Goal: Task Accomplishment & Management: Use online tool/utility

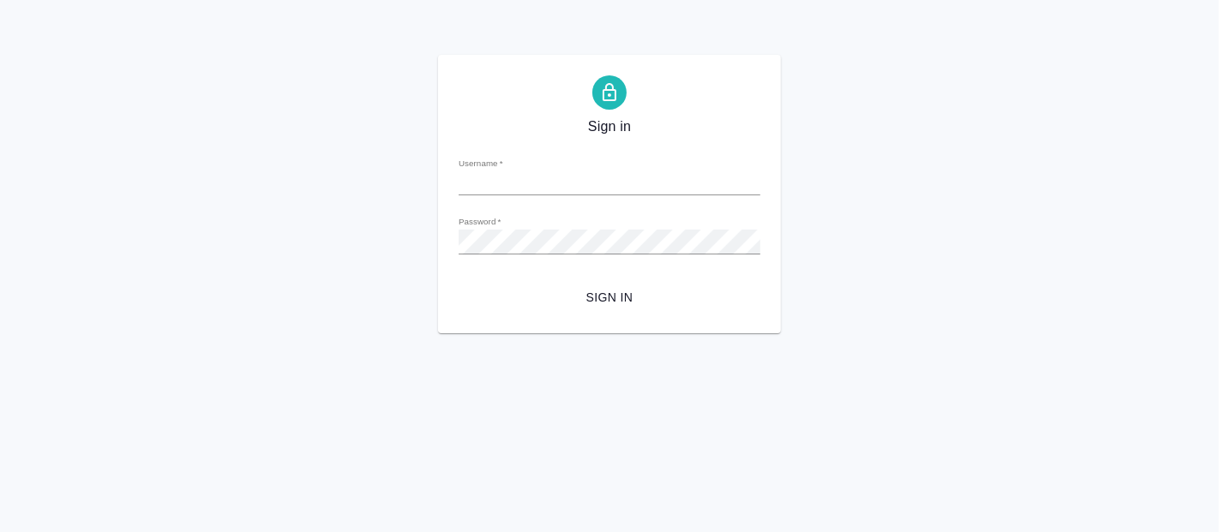
type input "[PERSON_NAME][EMAIL_ADDRESS][DOMAIN_NAME]"
click at [619, 292] on span "Sign in" at bounding box center [609, 297] width 274 height 21
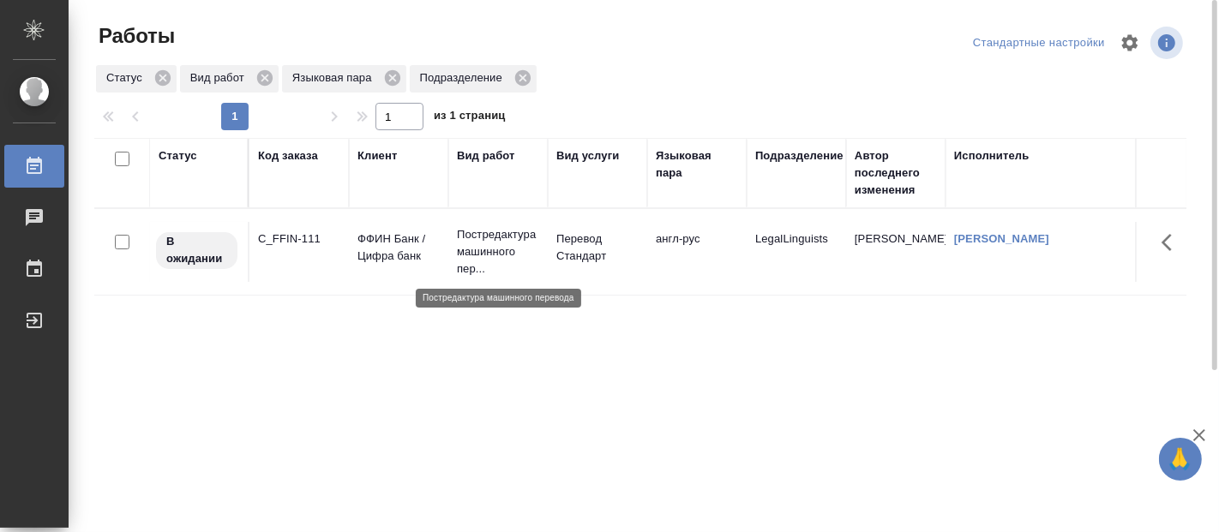
click at [506, 258] on p "Постредактура машинного пер..." at bounding box center [498, 251] width 82 height 51
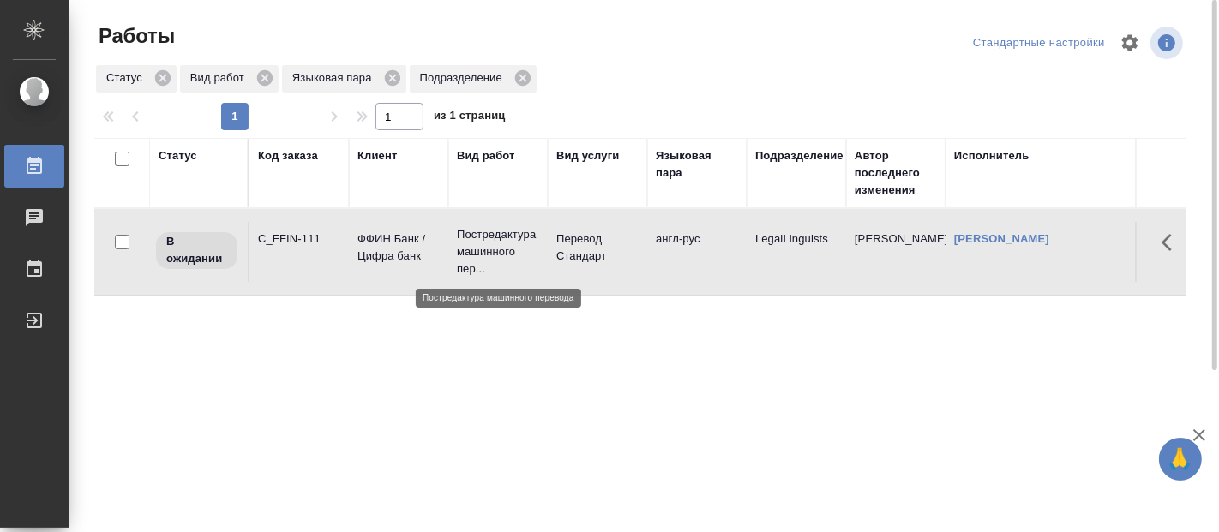
click at [506, 258] on p "Постредактура машинного пер..." at bounding box center [498, 251] width 82 height 51
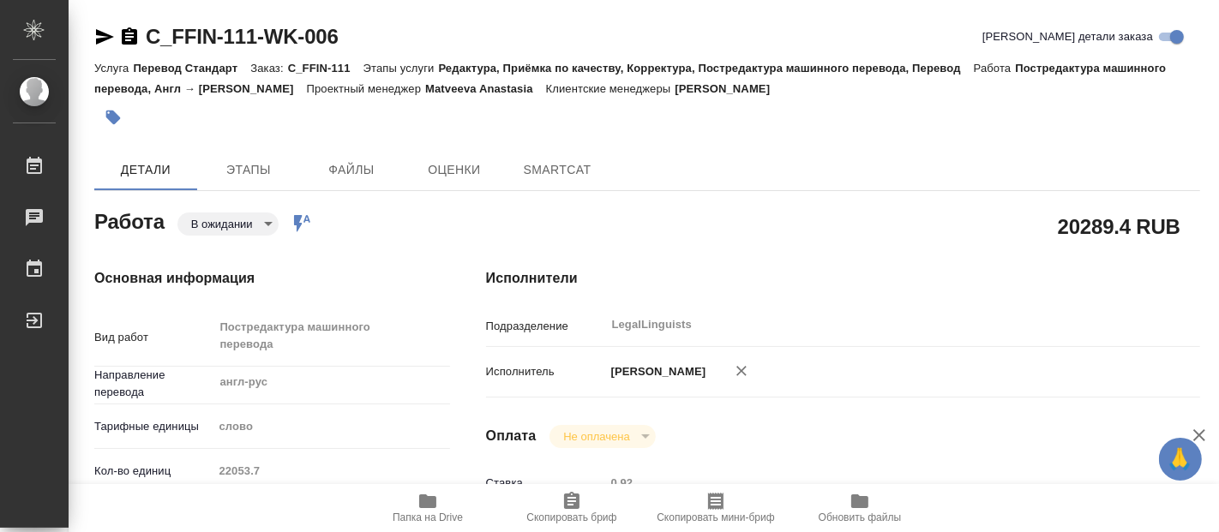
type textarea "x"
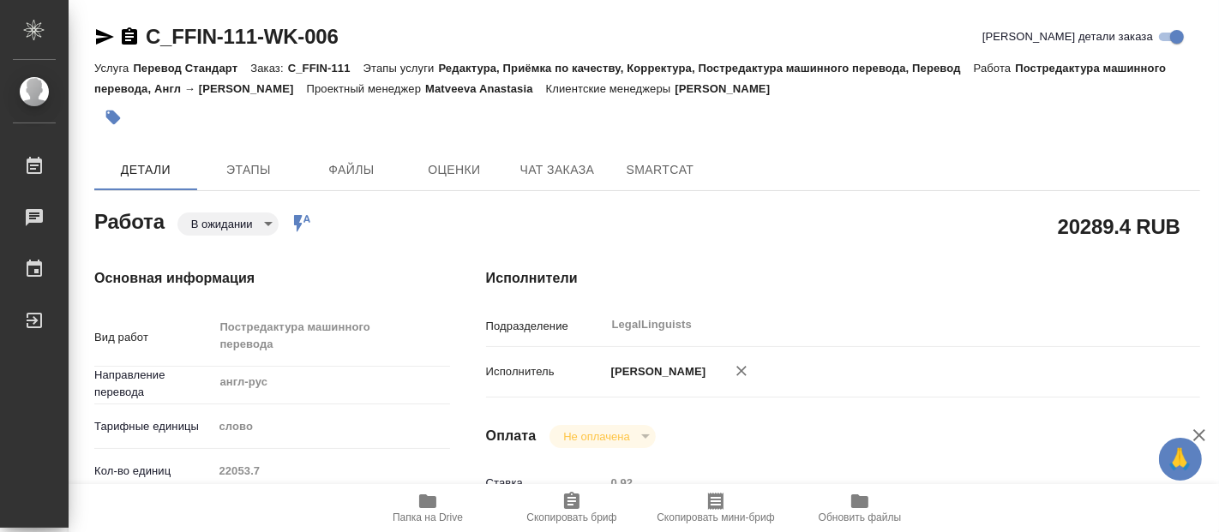
type textarea "x"
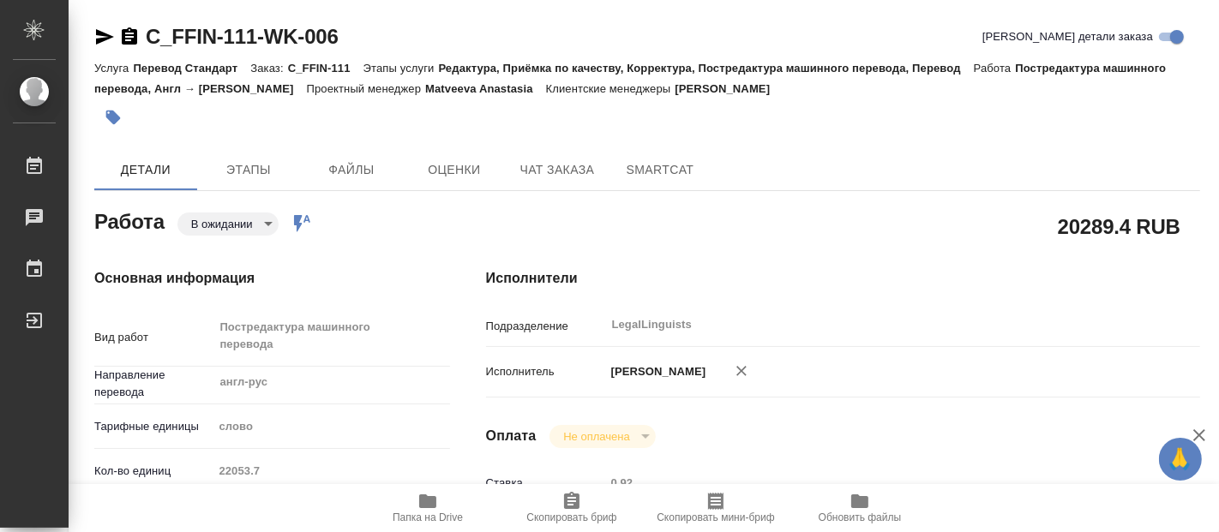
type textarea "x"
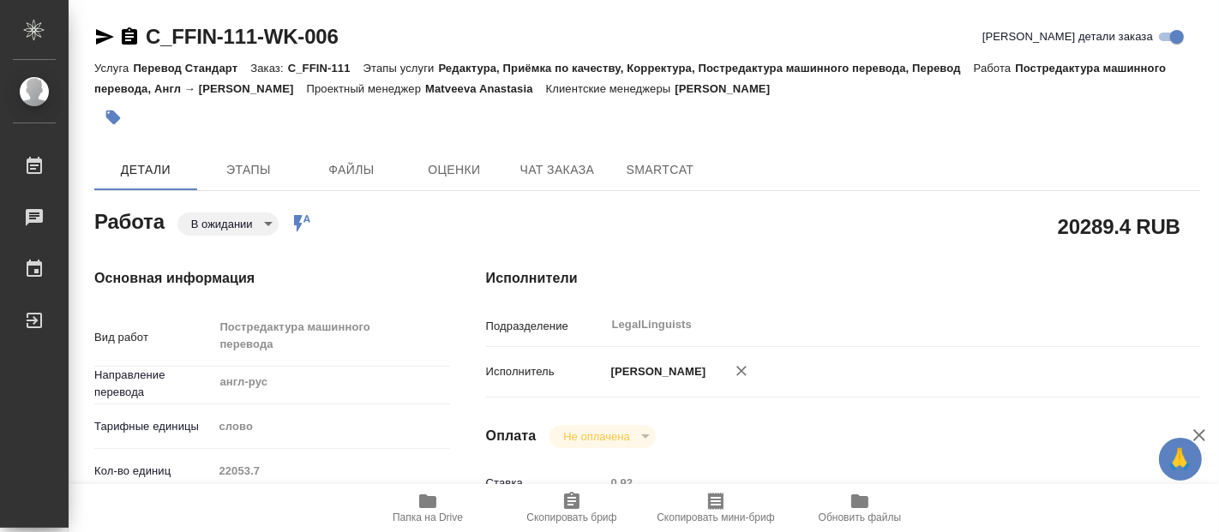
type textarea "x"
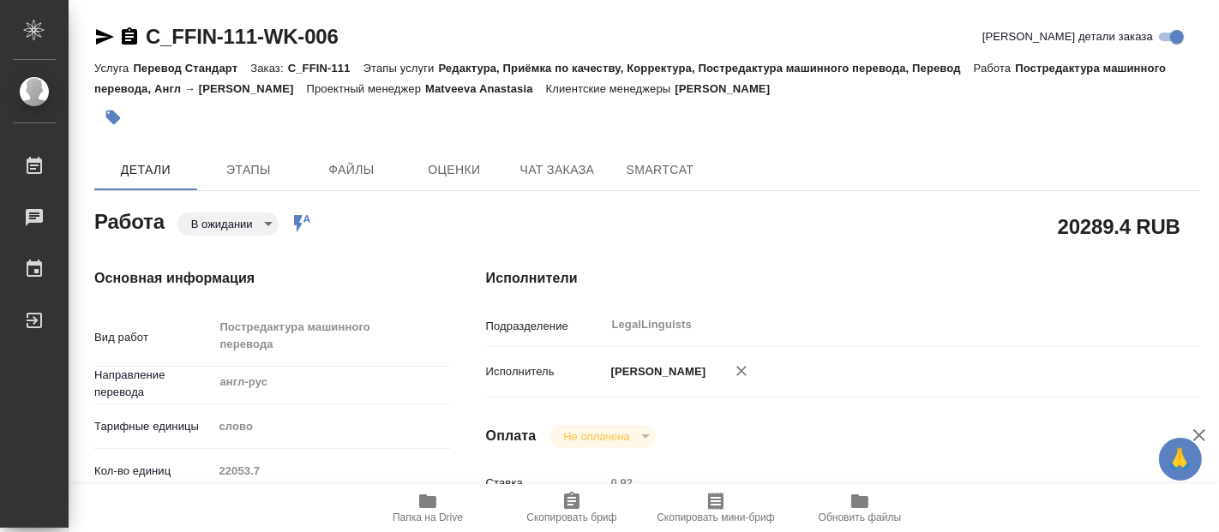
click at [262, 218] on body "🙏 .cls-1 fill:#fff; AWATERA Fadeeva Elena Работы 0 Чаты График Выйти C_FFIN-111…" at bounding box center [609, 266] width 1219 height 532
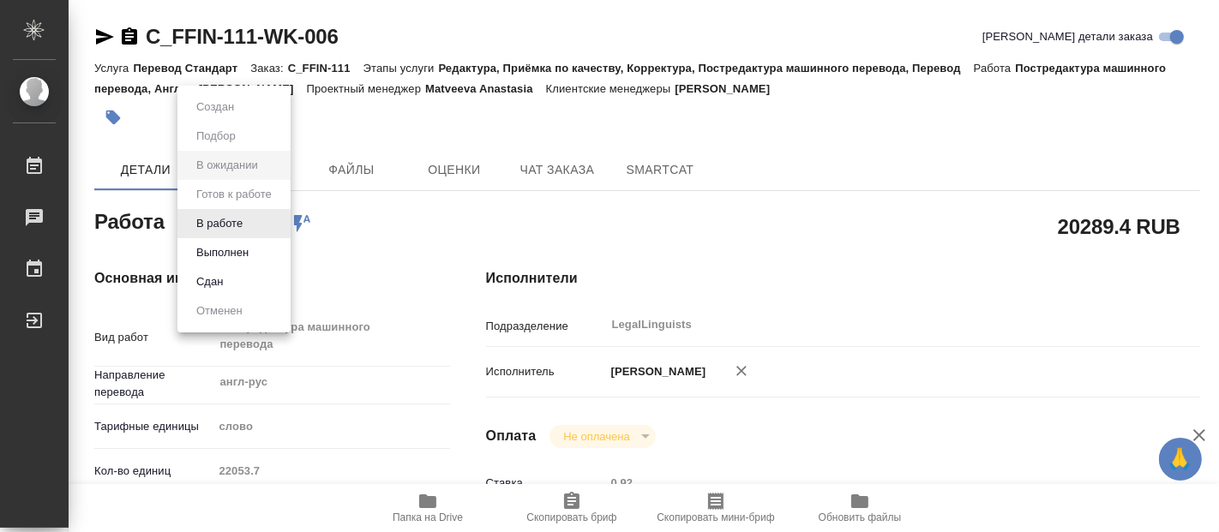
type textarea "x"
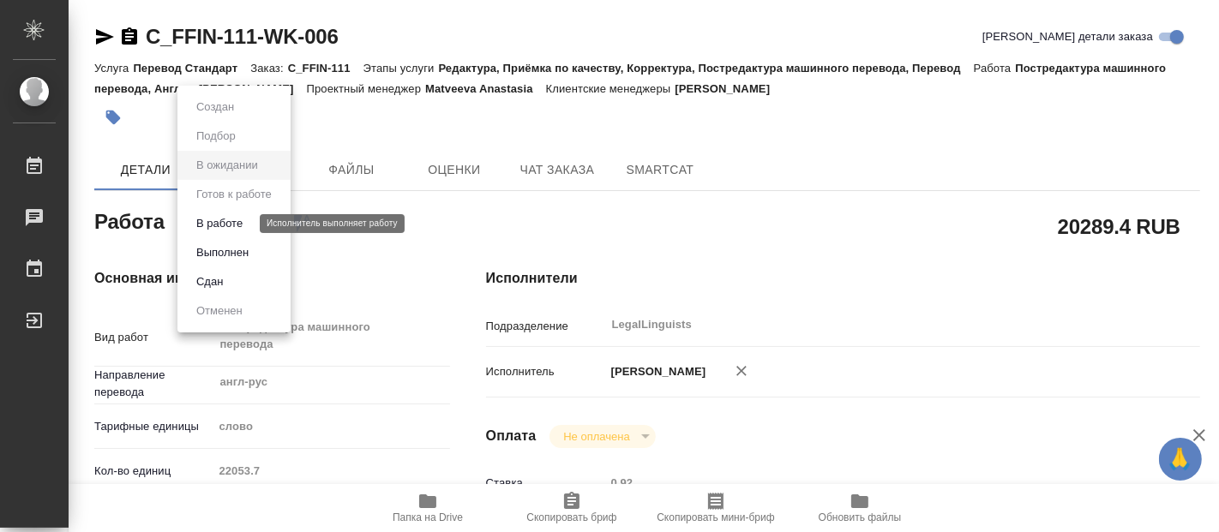
click at [227, 220] on button "В работе" at bounding box center [219, 223] width 57 height 19
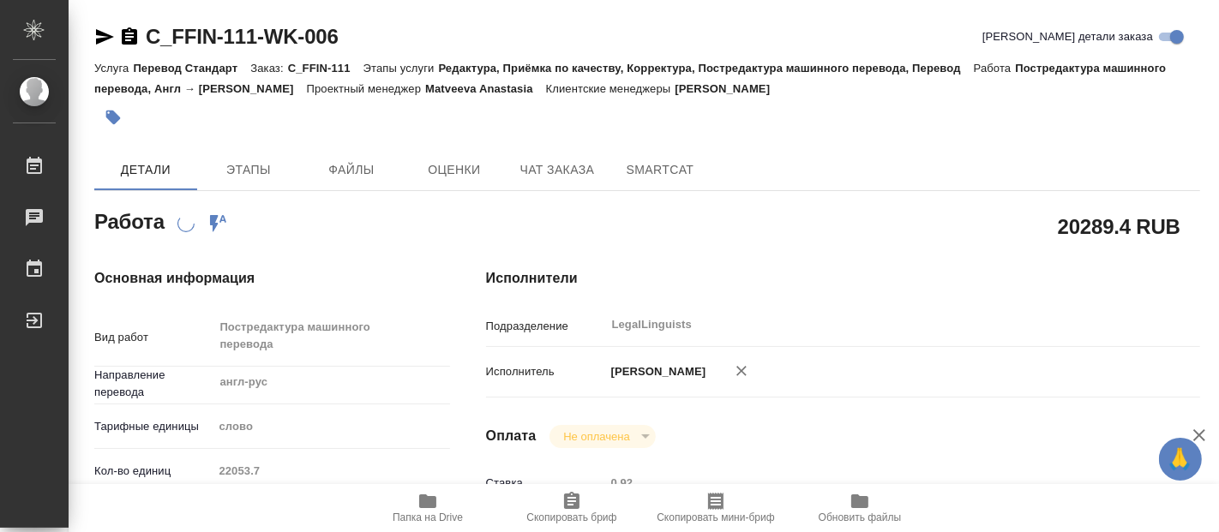
type textarea "x"
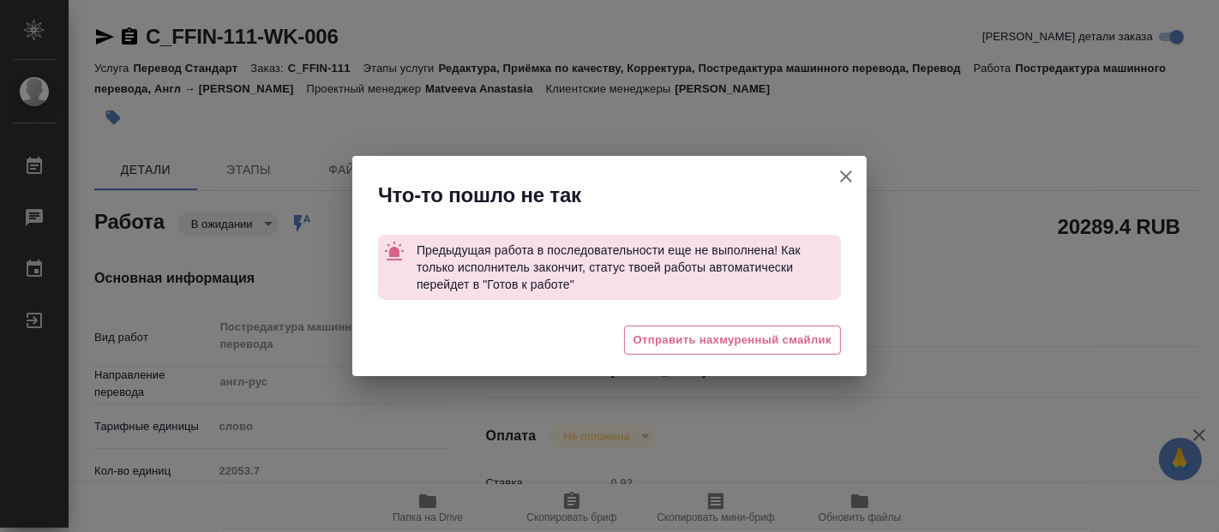
click at [848, 175] on icon "button" at bounding box center [846, 177] width 12 height 12
type textarea "x"
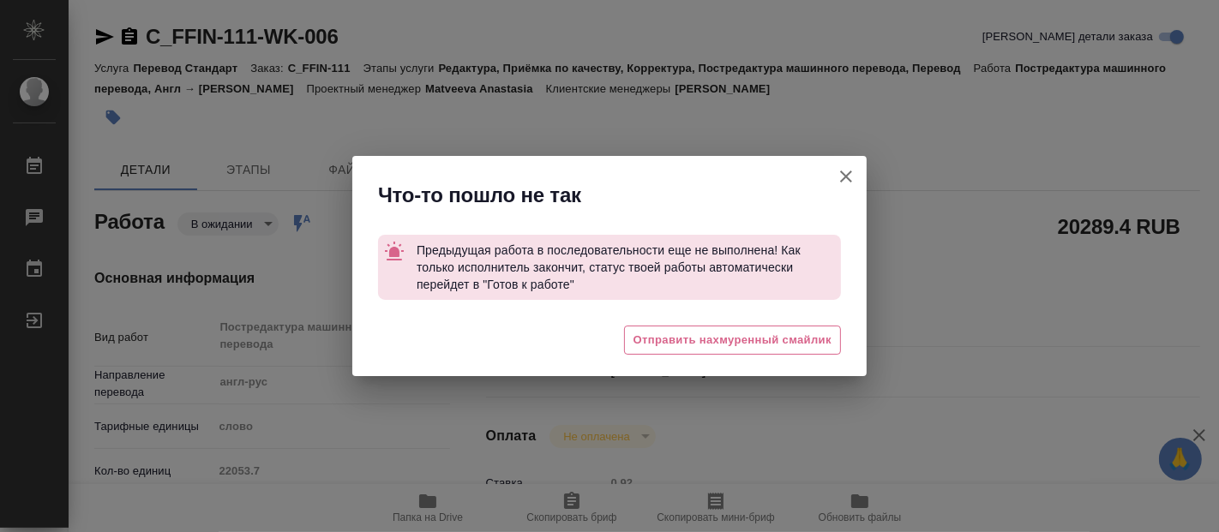
type textarea "x"
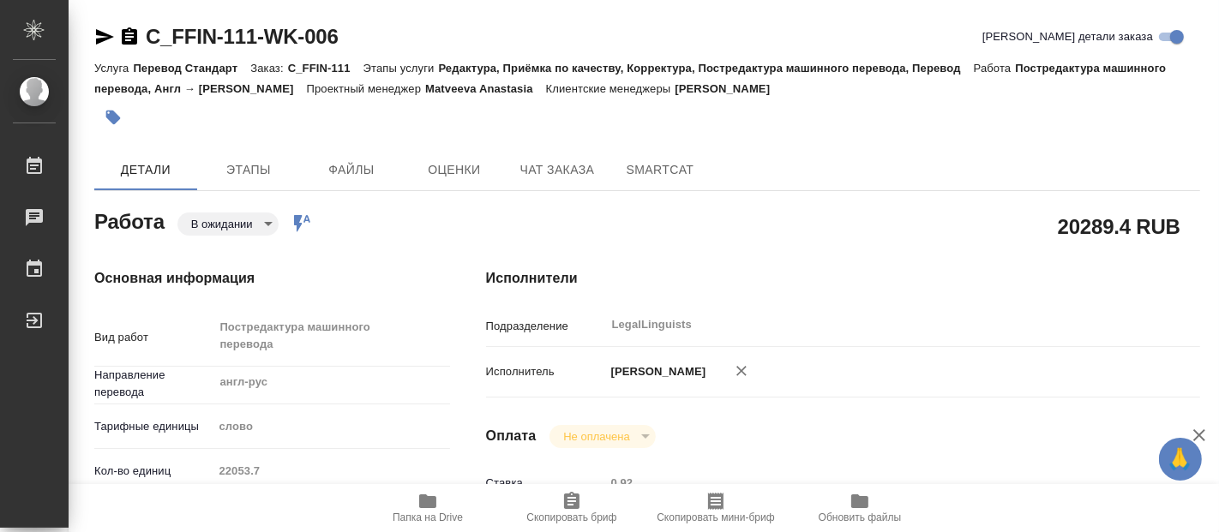
type textarea "x"
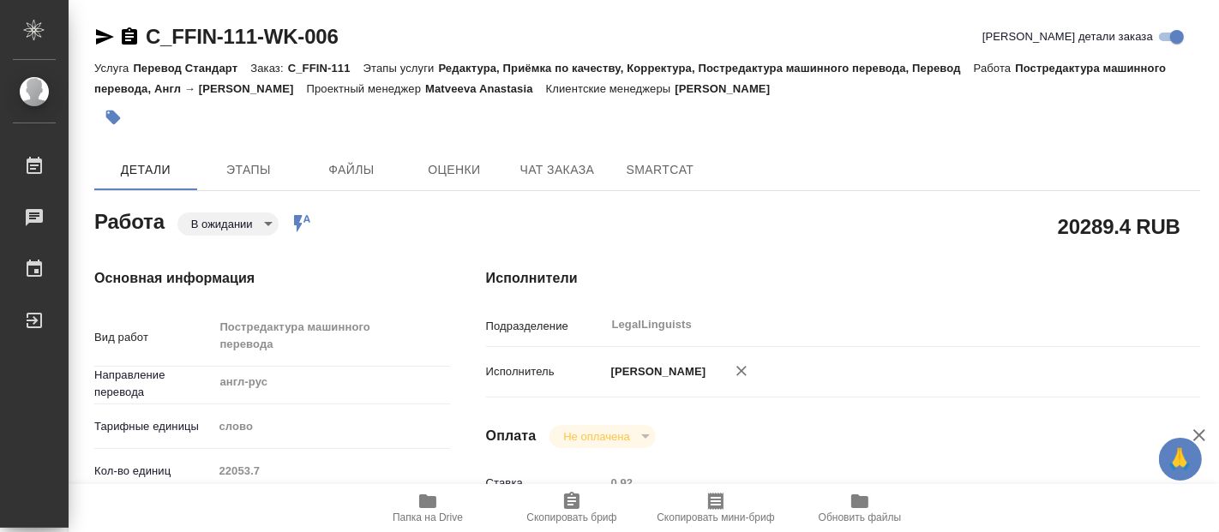
type textarea "x"
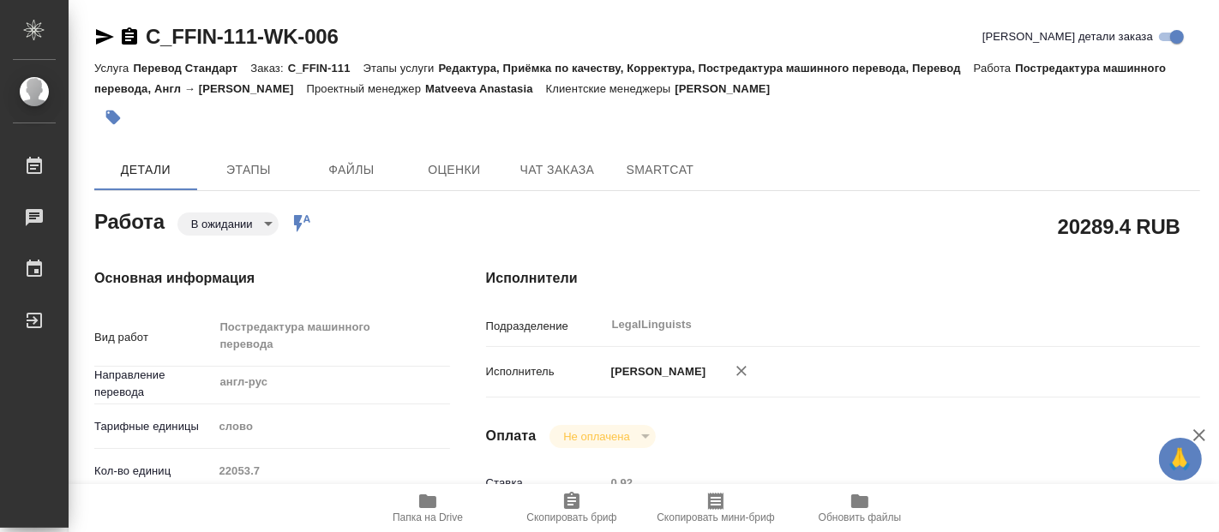
type textarea "x"
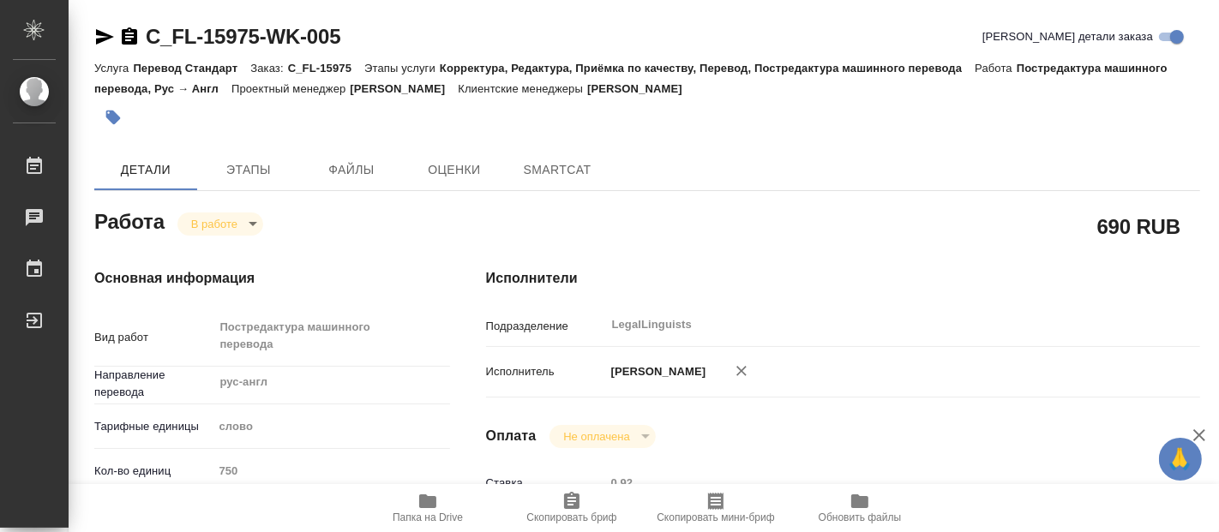
type textarea "x"
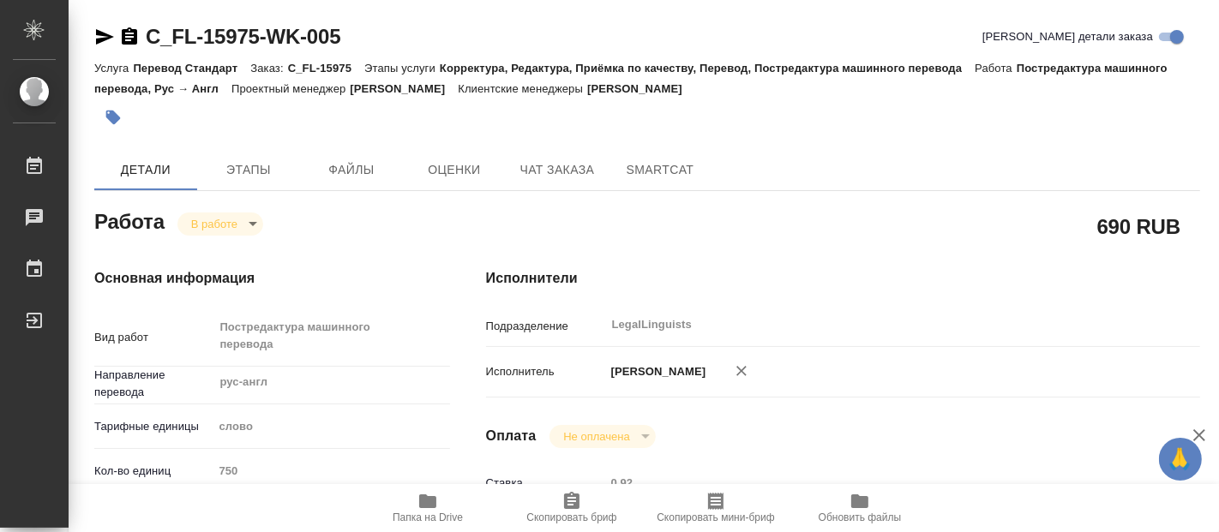
type textarea "x"
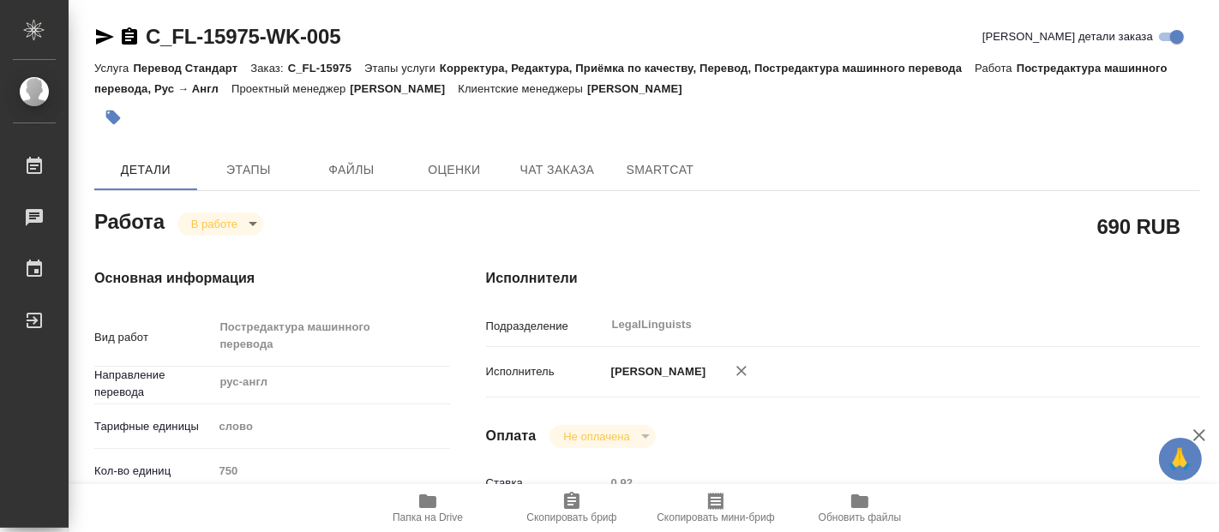
type textarea "x"
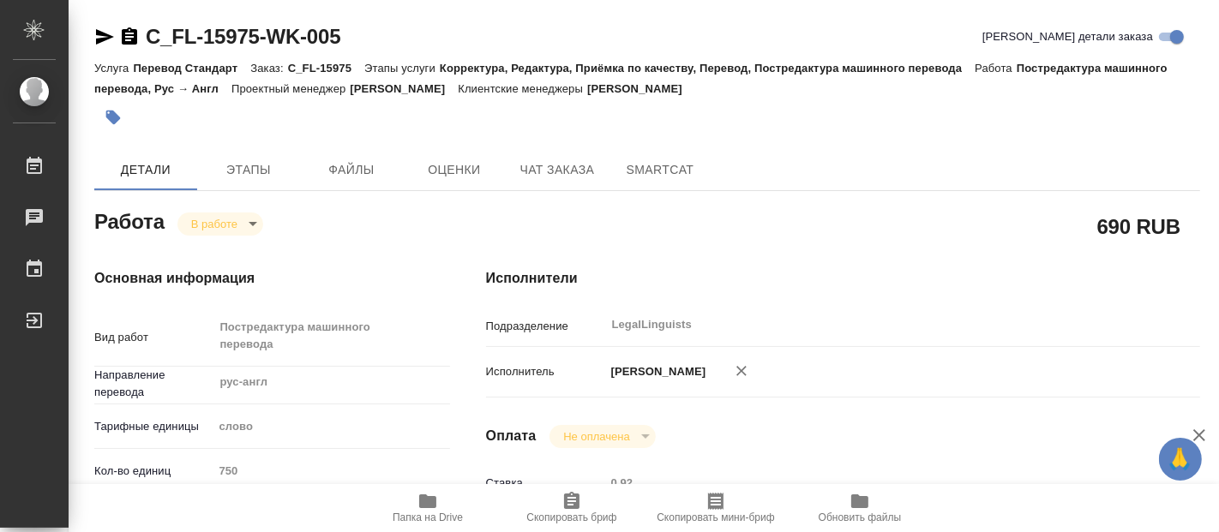
type textarea "x"
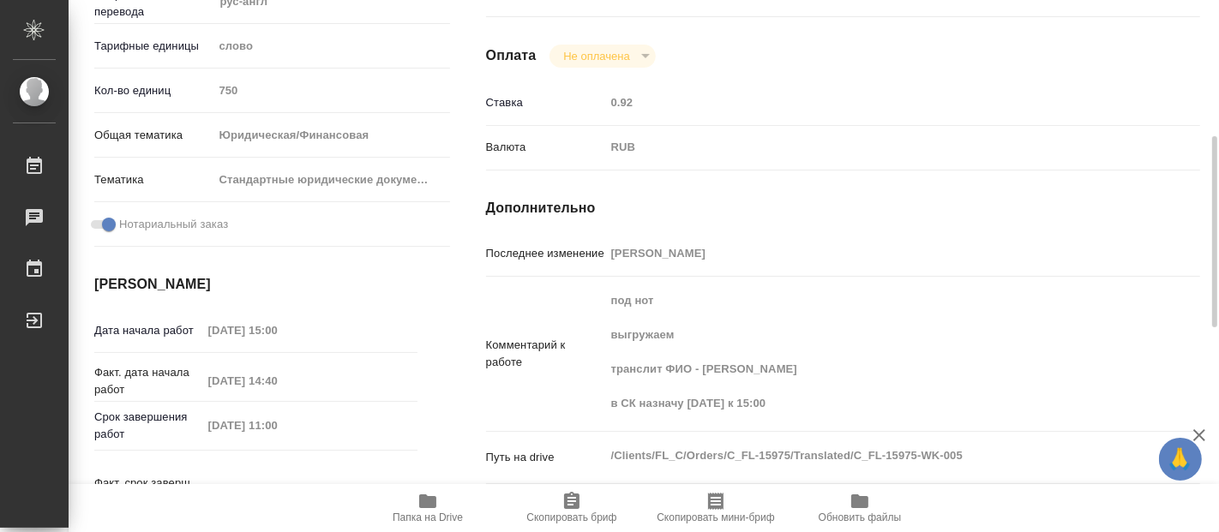
scroll to position [666, 0]
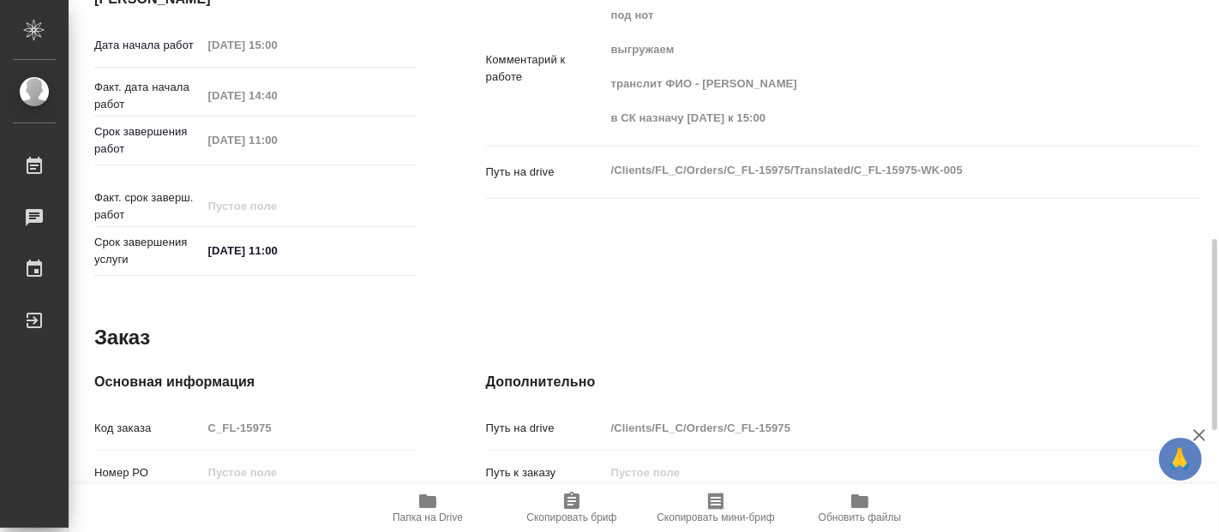
click at [433, 512] on span "Папка на Drive" at bounding box center [428, 518] width 70 height 12
